Goal: Task Accomplishment & Management: Manage account settings

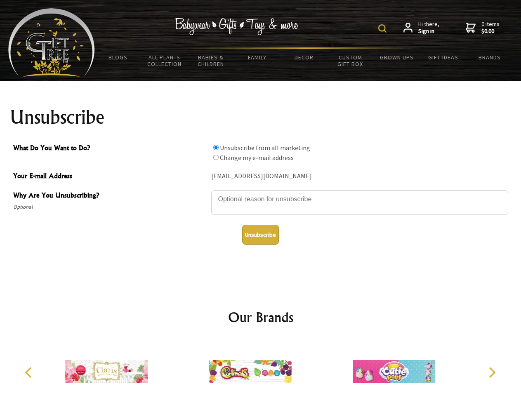
click at [383, 28] on img at bounding box center [382, 28] width 8 height 8
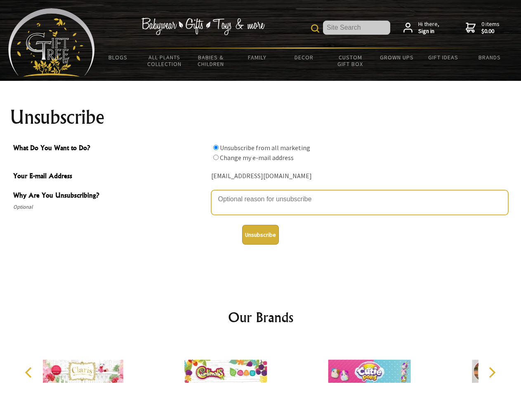
click at [261, 193] on textarea "Why Are You Unsubscribing?" at bounding box center [359, 202] width 297 height 25
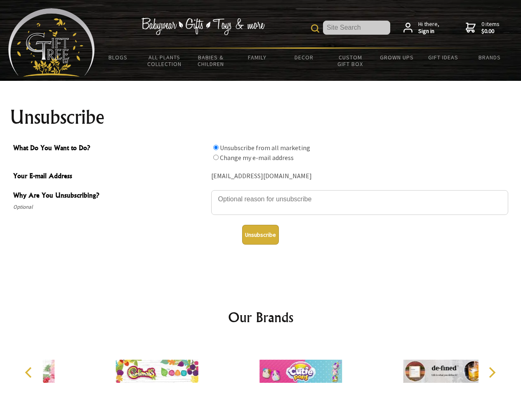
click at [216, 147] on input "What Do You Want to Do?" at bounding box center [215, 147] width 5 height 5
click at [216, 157] on input "What Do You Want to Do?" at bounding box center [215, 157] width 5 height 5
radio input "true"
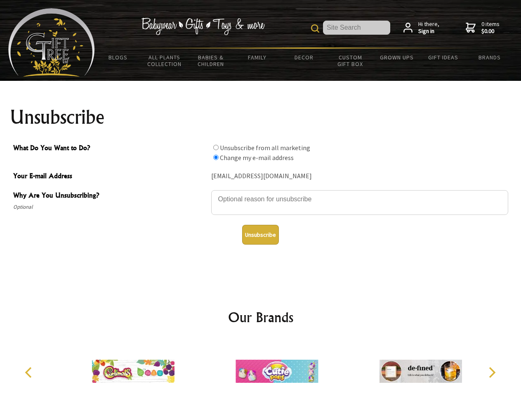
click at [260, 235] on button "Unsubscribe" at bounding box center [260, 235] width 37 height 20
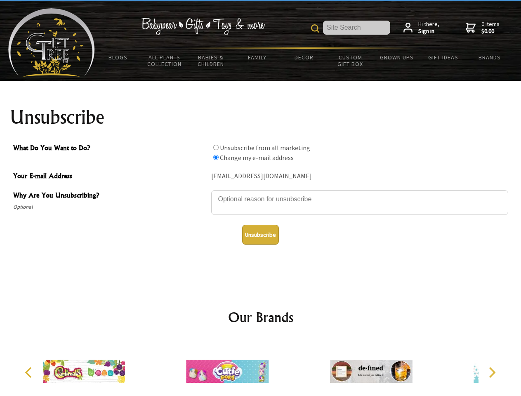
click at [261, 368] on img at bounding box center [227, 371] width 82 height 62
click at [30, 372] on icon "Previous" at bounding box center [29, 372] width 11 height 11
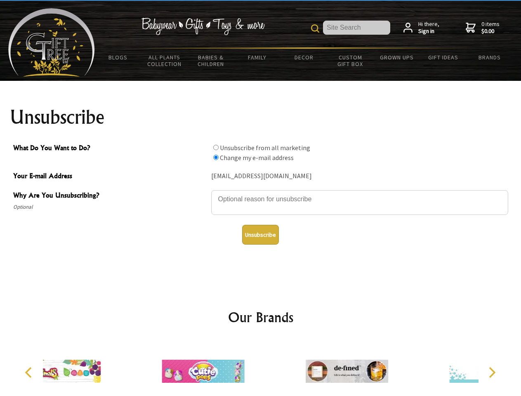
click at [491, 372] on icon "Next" at bounding box center [491, 372] width 11 height 11
